Goal: Transaction & Acquisition: Purchase product/service

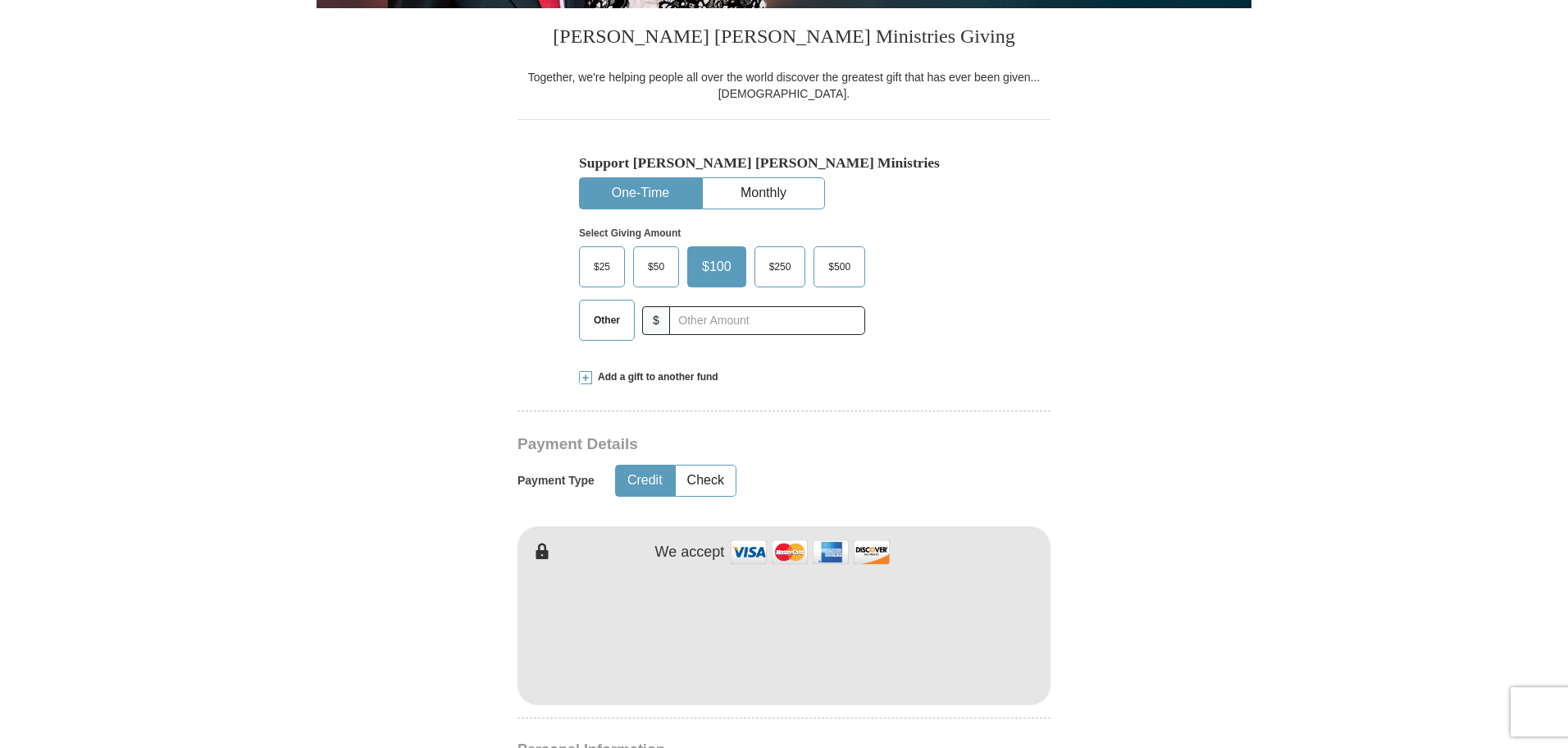
scroll to position [411, 0]
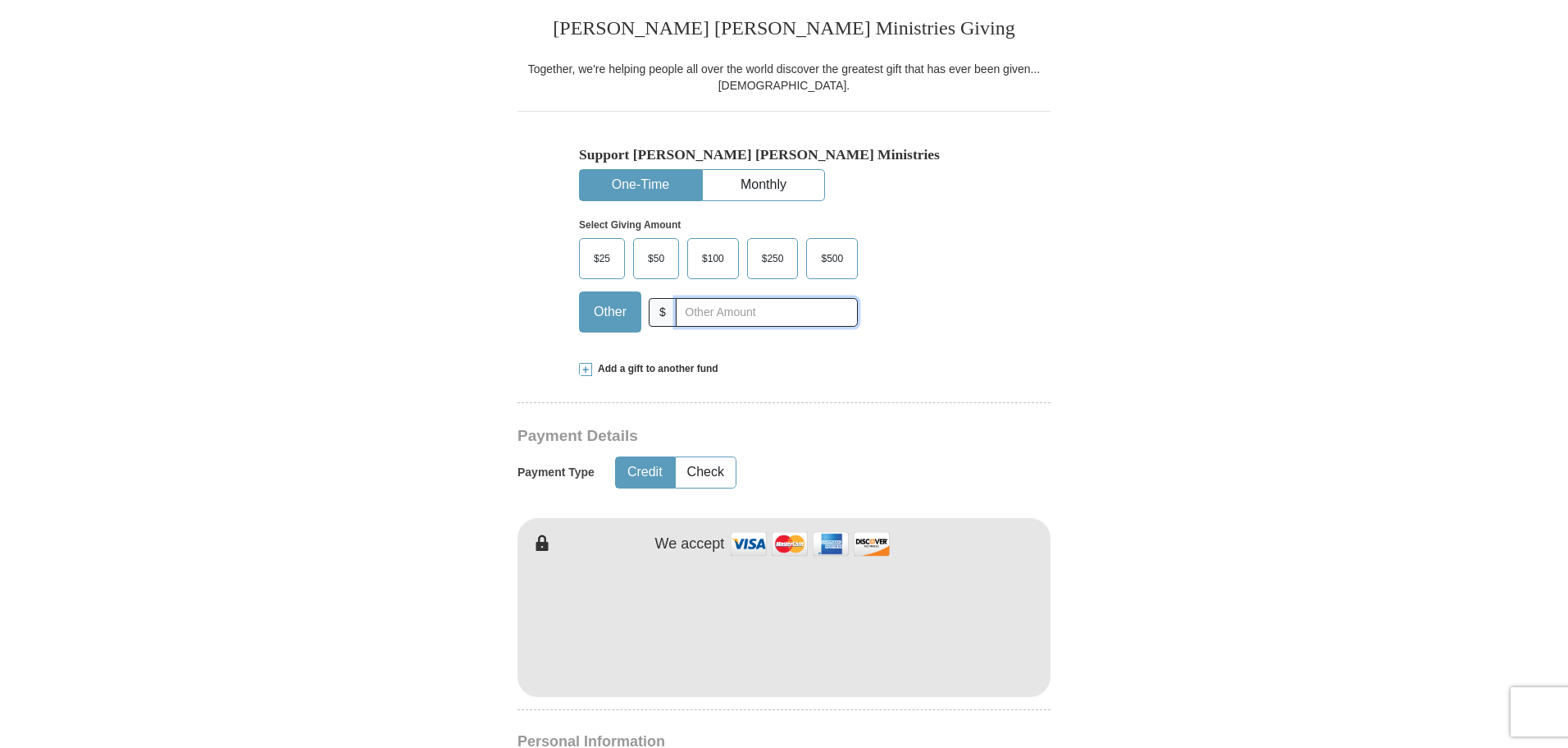
click at [699, 317] on input "text" at bounding box center [766, 312] width 182 height 28
type input "93.00"
click at [710, 476] on button "Check" at bounding box center [705, 472] width 60 height 30
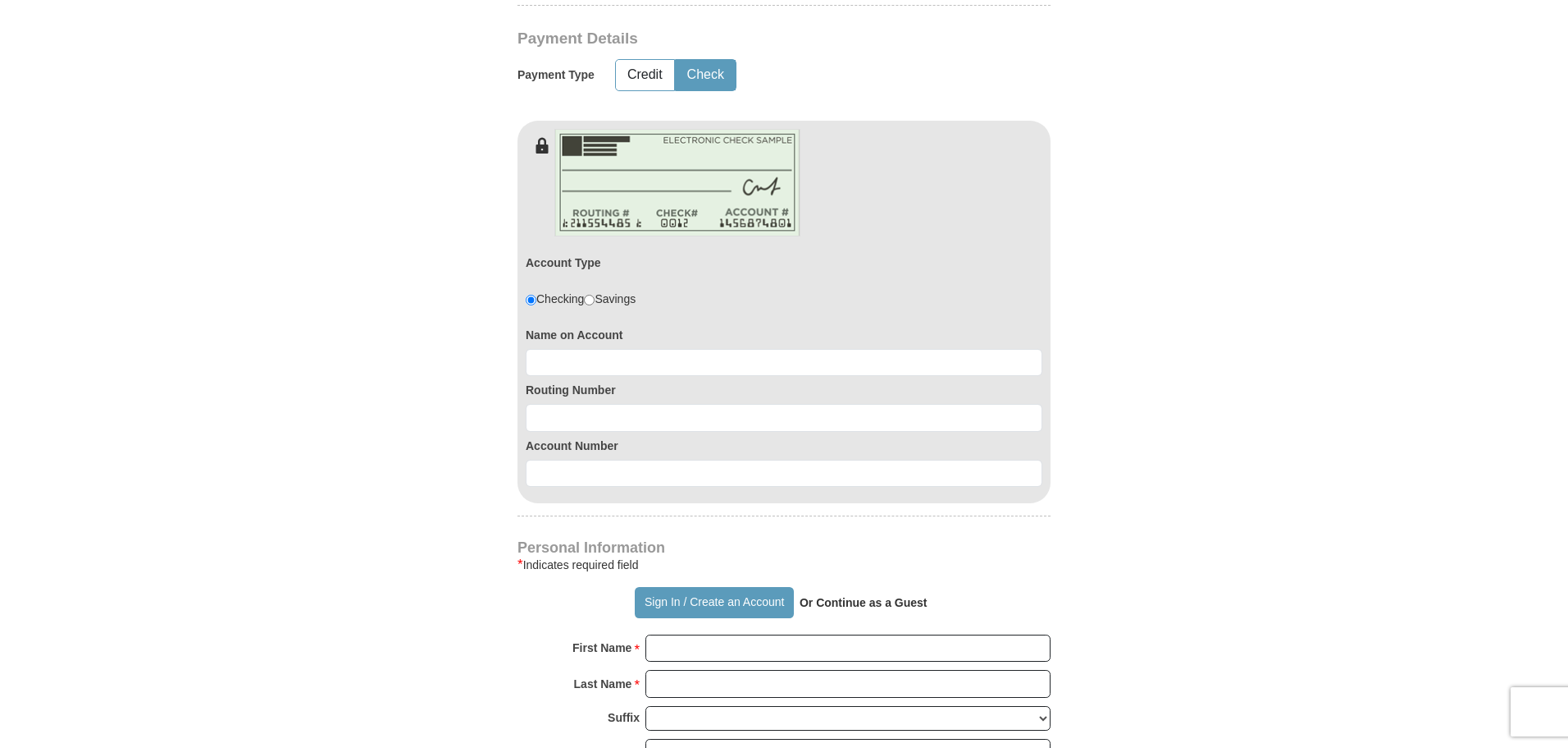
scroll to position [827, 0]
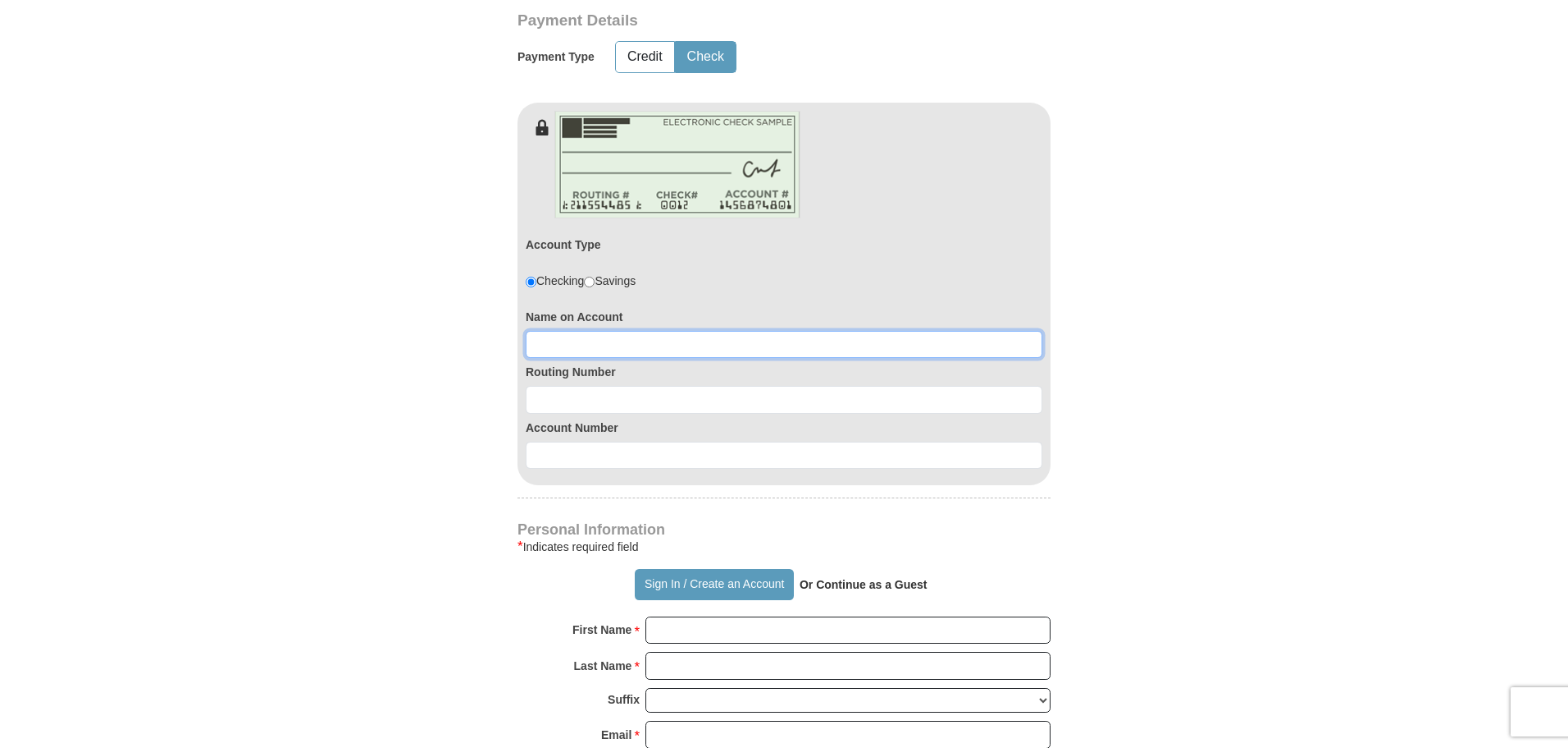
click at [611, 345] on input at bounding box center [784, 344] width 516 height 27
type input "[PERSON_NAME]"
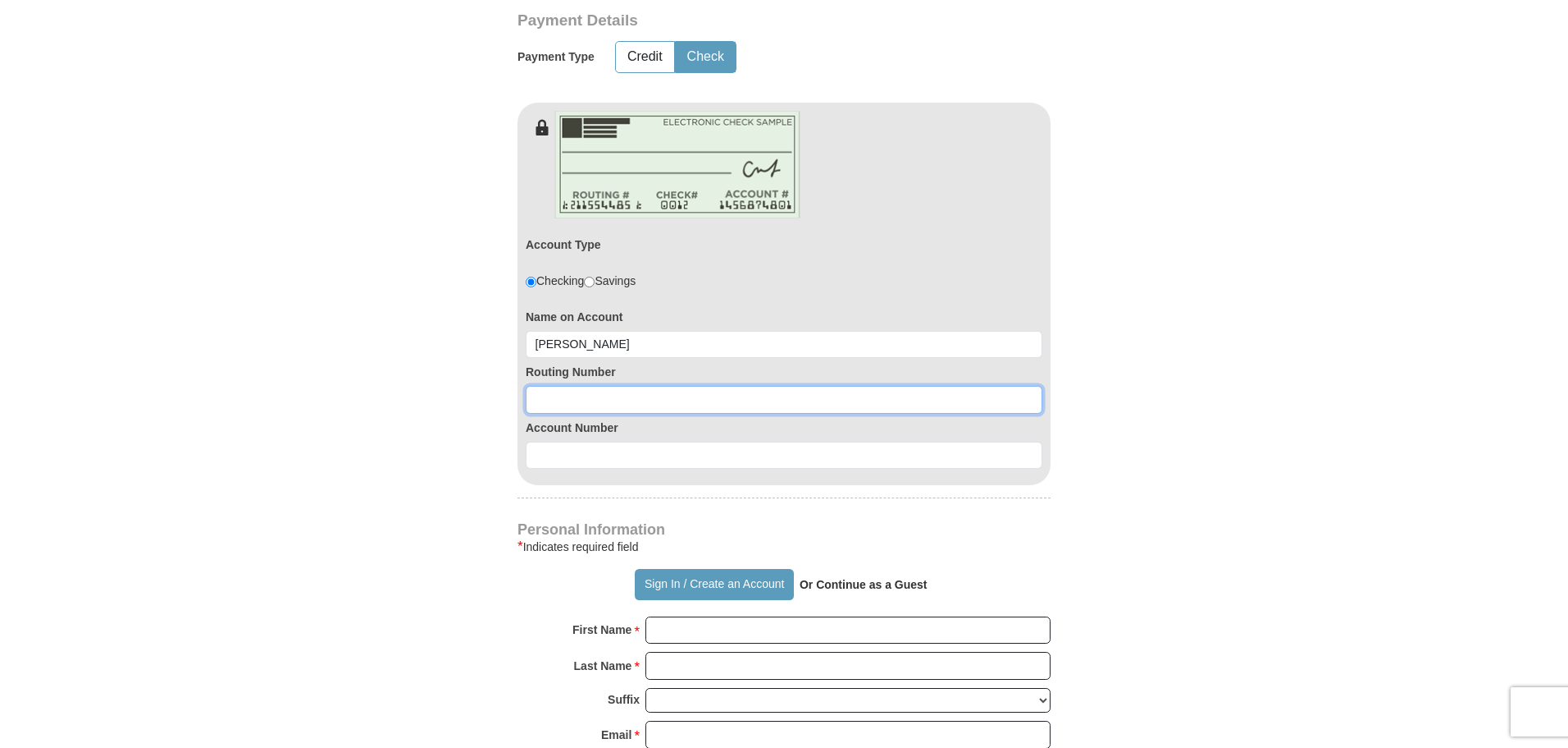
click at [564, 413] on input at bounding box center [784, 399] width 516 height 27
type input "081204867"
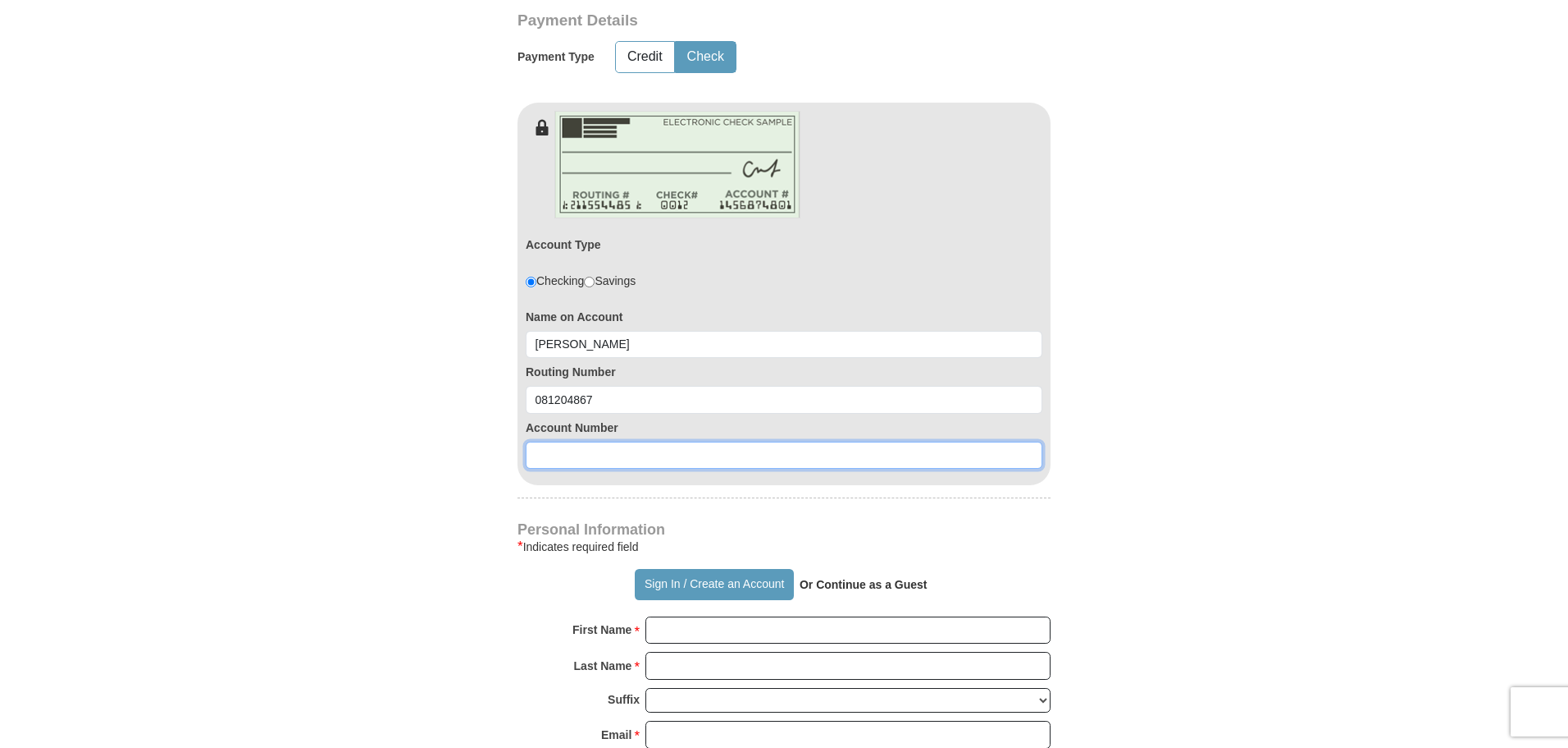
click at [544, 455] on input at bounding box center [784, 455] width 516 height 27
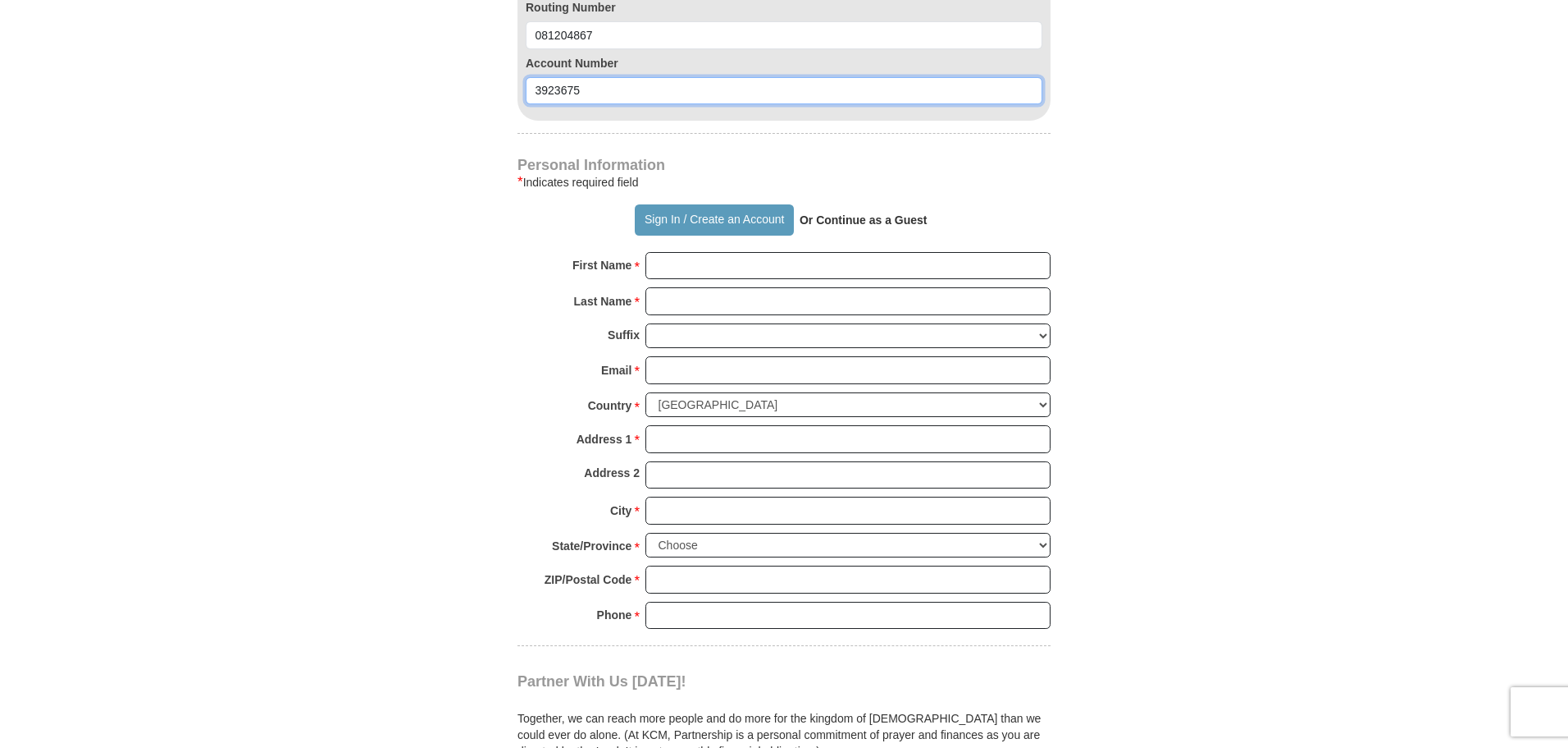
scroll to position [1198, 0]
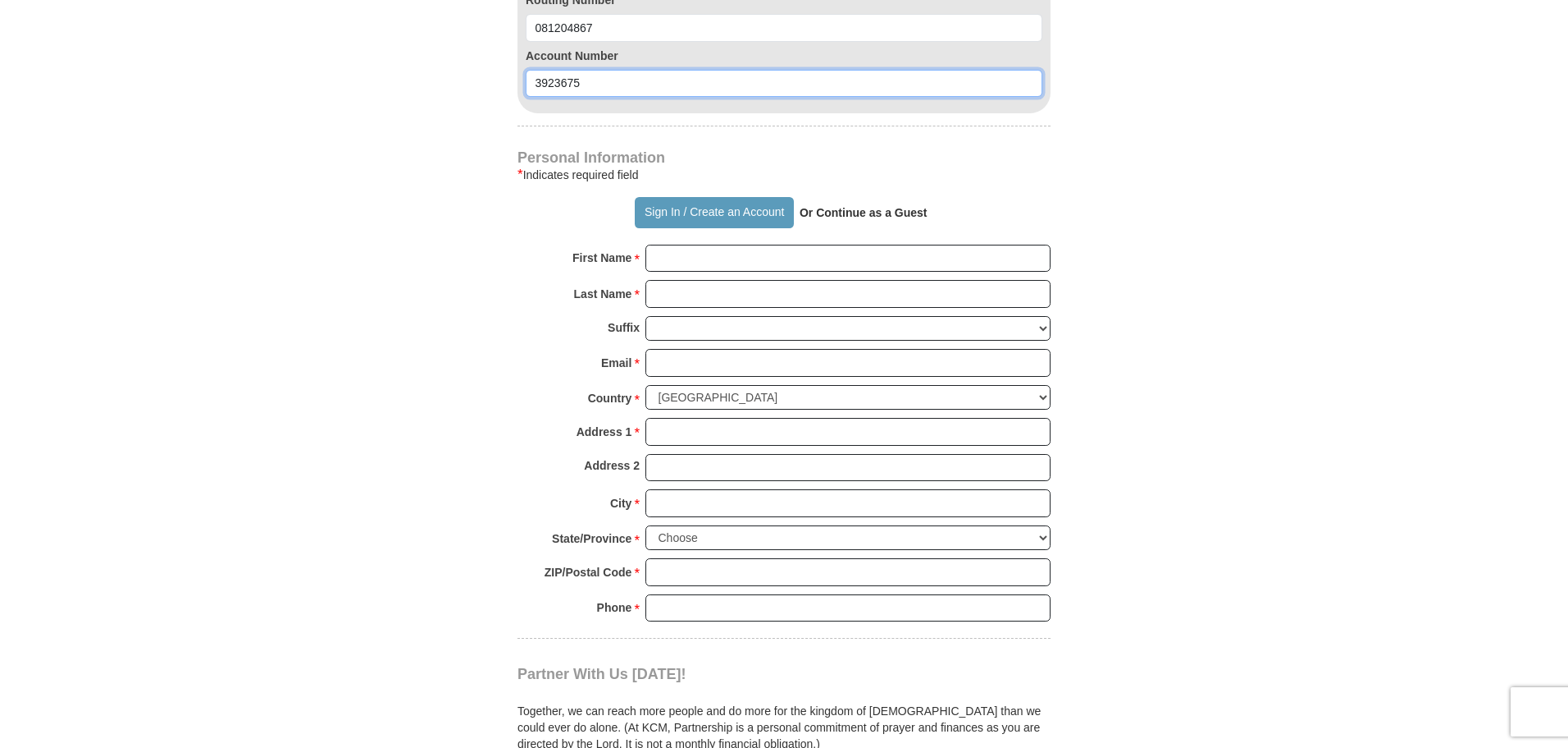
type input "3923675"
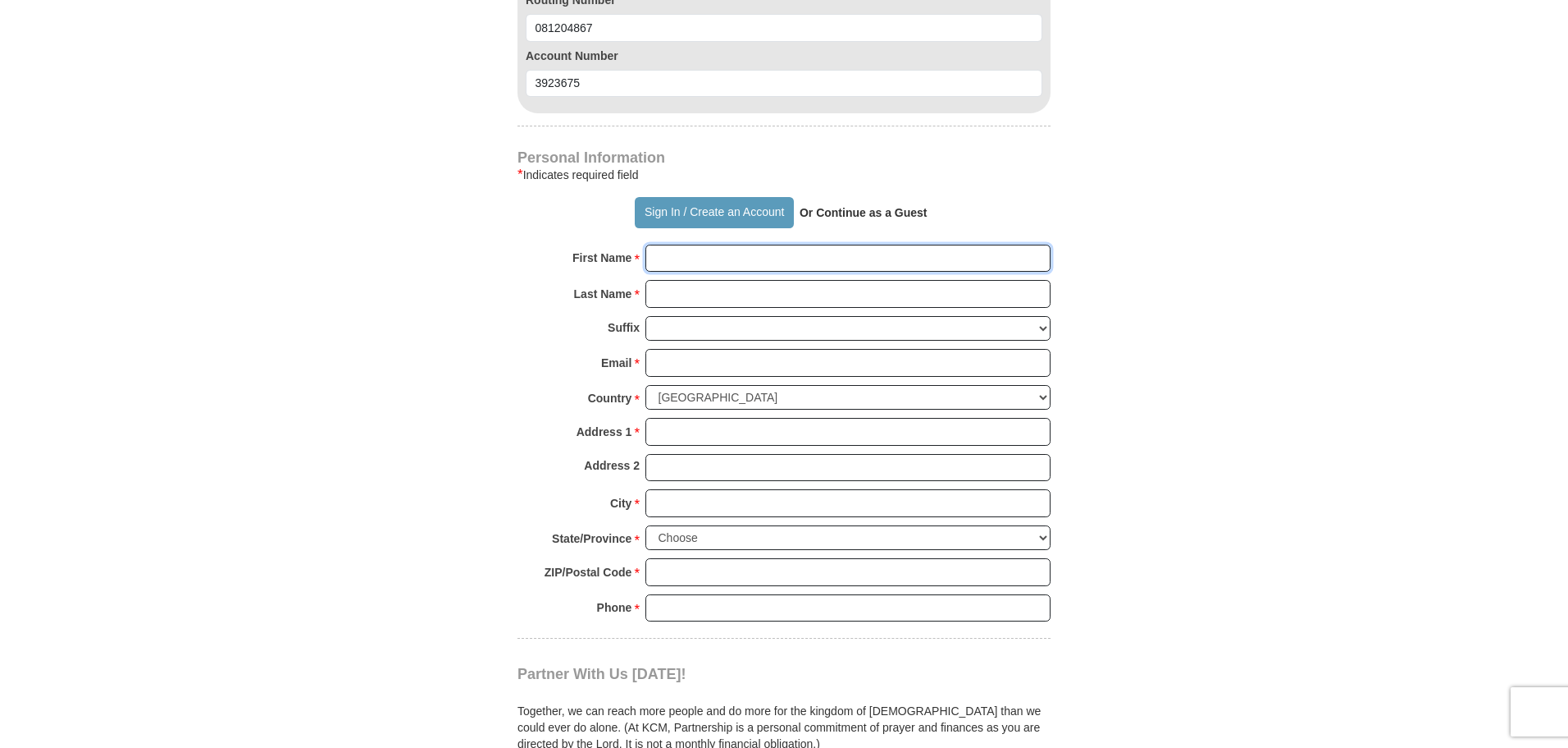
click at [688, 261] on input "First Name *" at bounding box center [848, 258] width 406 height 27
type input "[PERSON_NAME]"
type input "[EMAIL_ADDRESS][DOMAIN_NAME]"
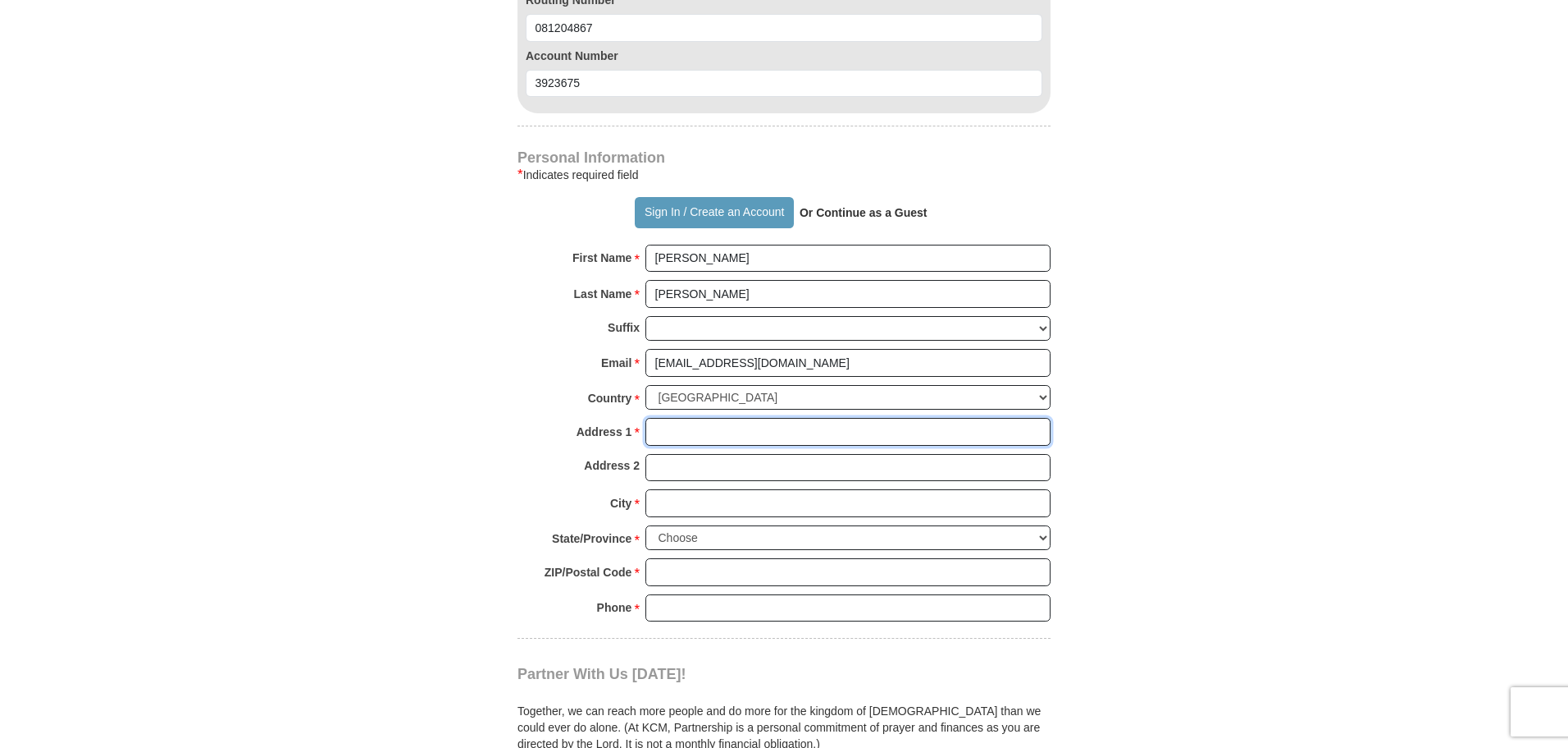
type input "[STREET_ADDRESS]"
type input "GALATIA"
select select "IL"
type input "62935"
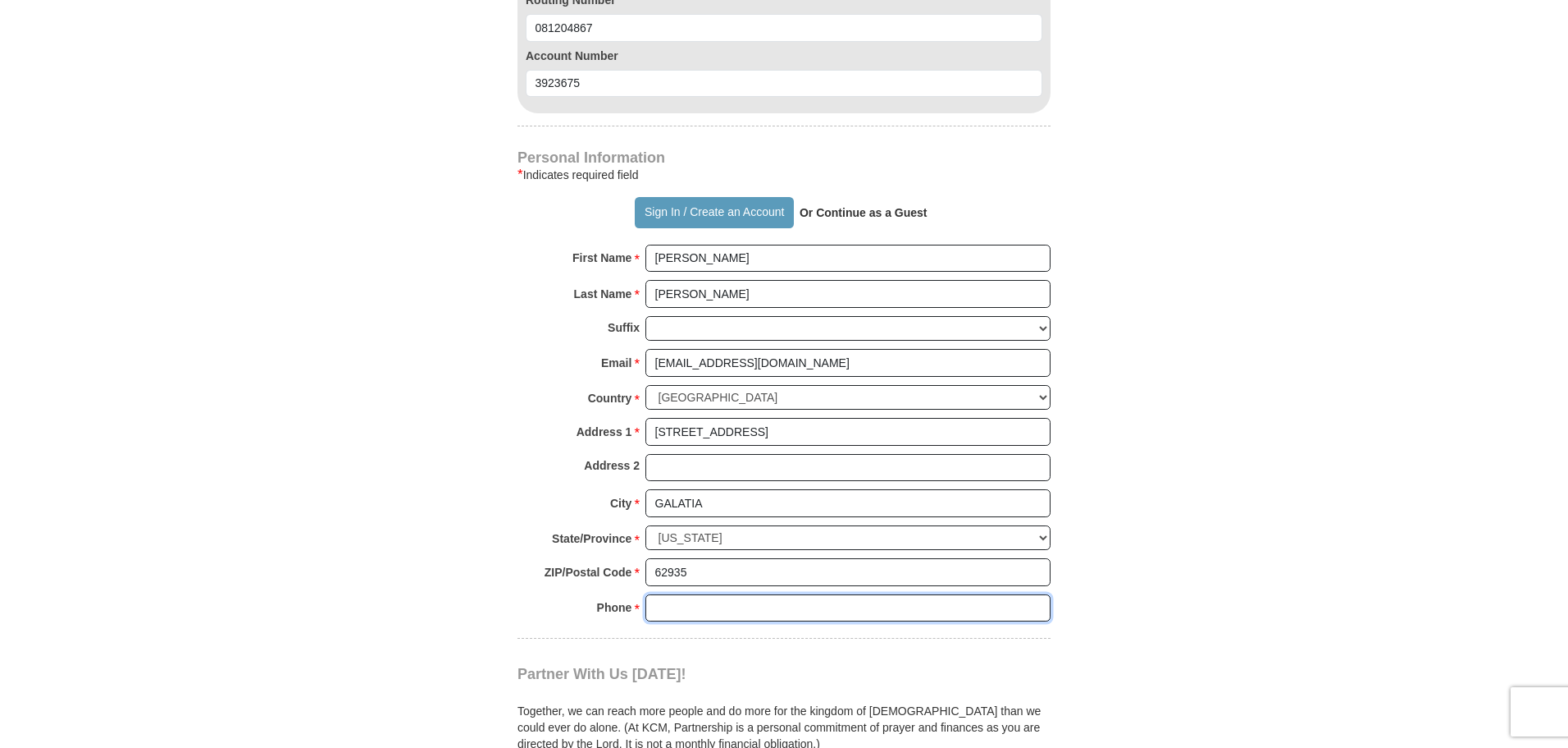
type input "6182010084"
click at [663, 474] on input "Address 2" at bounding box center [848, 467] width 406 height 27
type input "PO box 33"
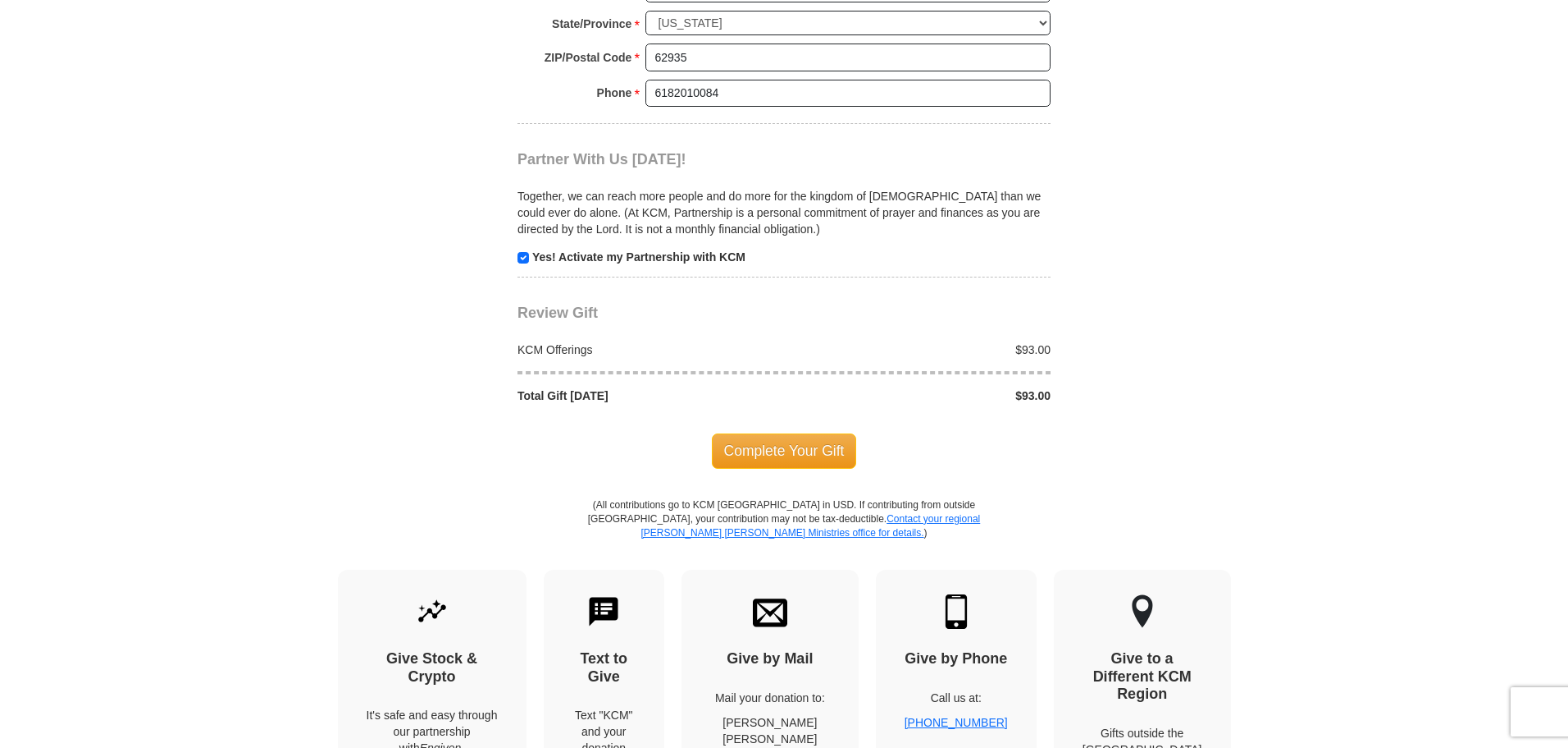
scroll to position [1716, 0]
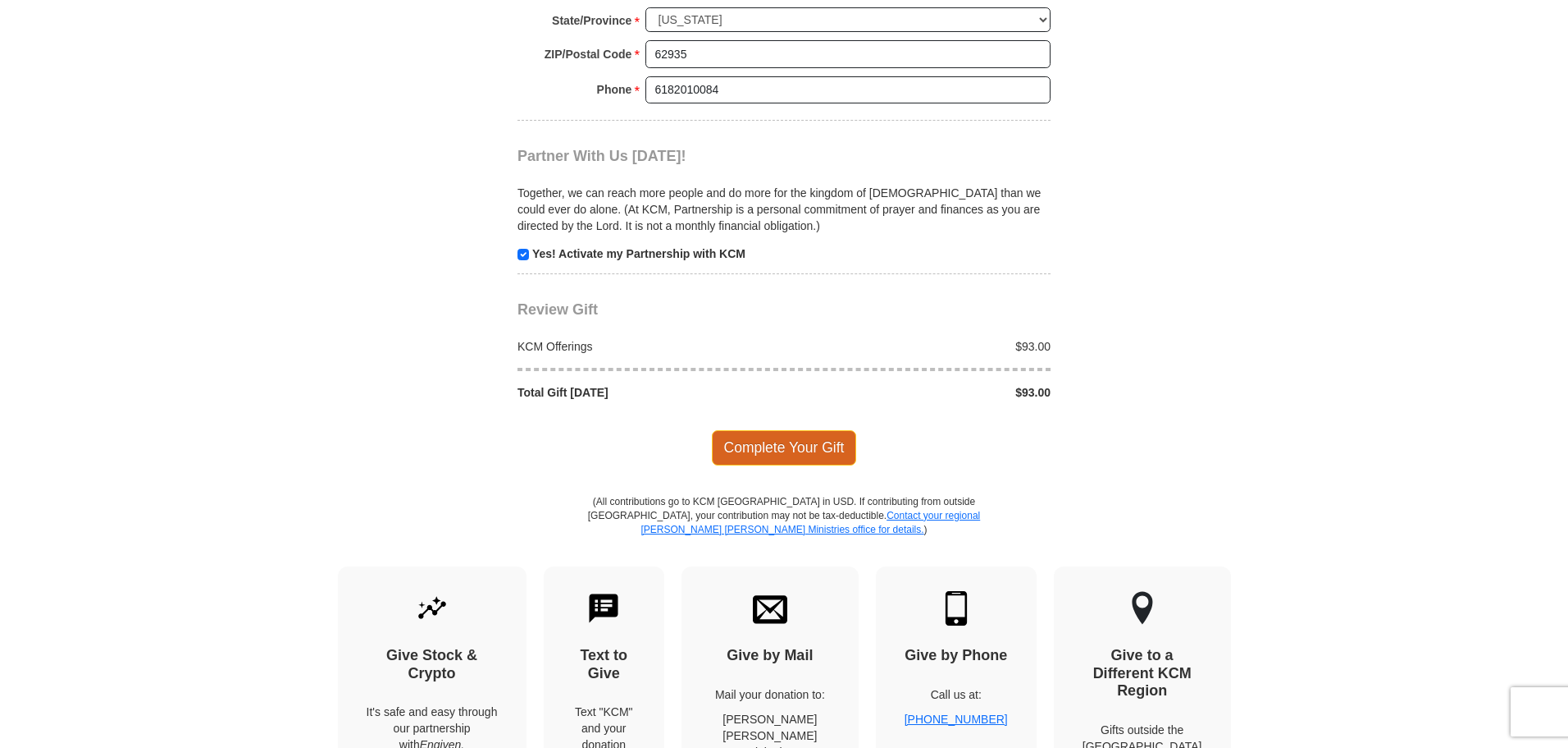
click at [784, 455] on span "Complete Your Gift" at bounding box center [784, 447] width 145 height 34
